Goal: Information Seeking & Learning: Learn about a topic

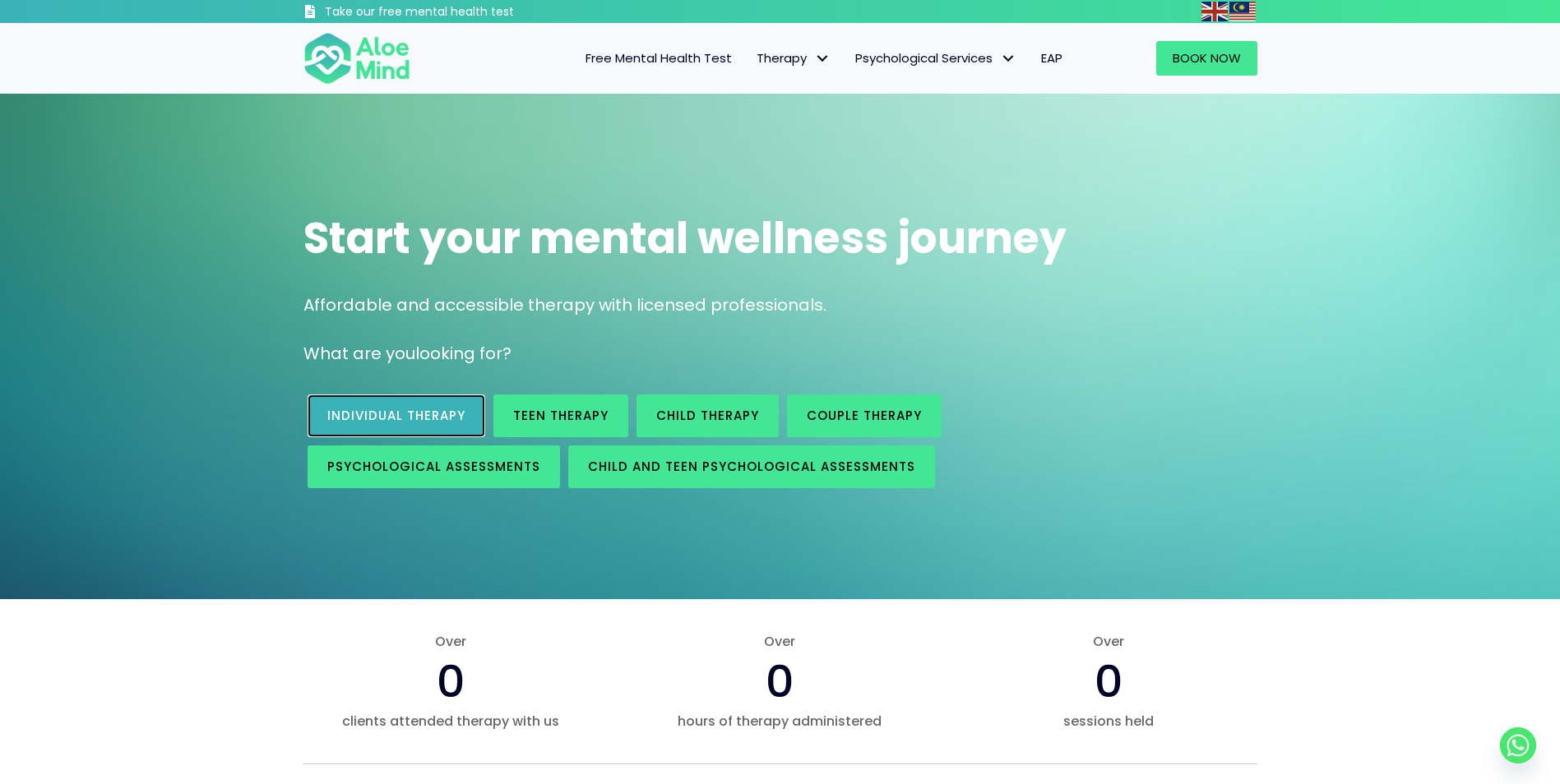
click at [406, 405] on link "Individual therapy" at bounding box center [397, 416] width 178 height 43
click at [441, 416] on span "Individual therapy" at bounding box center [396, 415] width 138 height 18
